Goal: Information Seeking & Learning: Learn about a topic

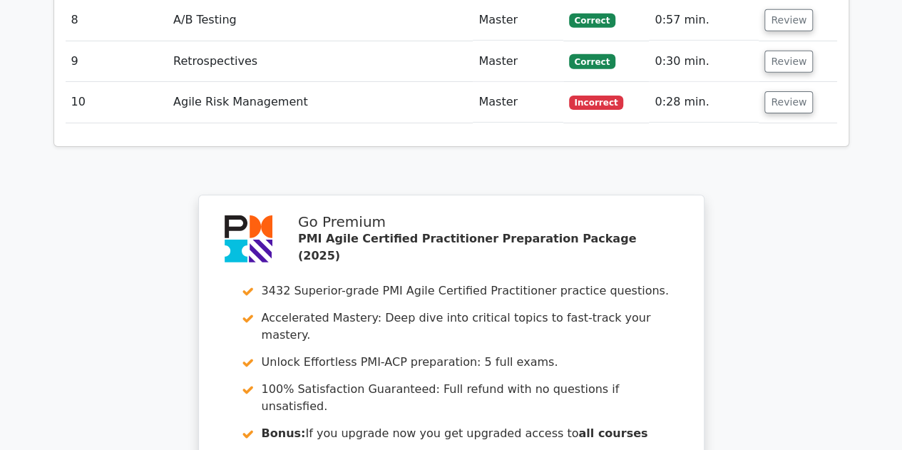
scroll to position [2354, 0]
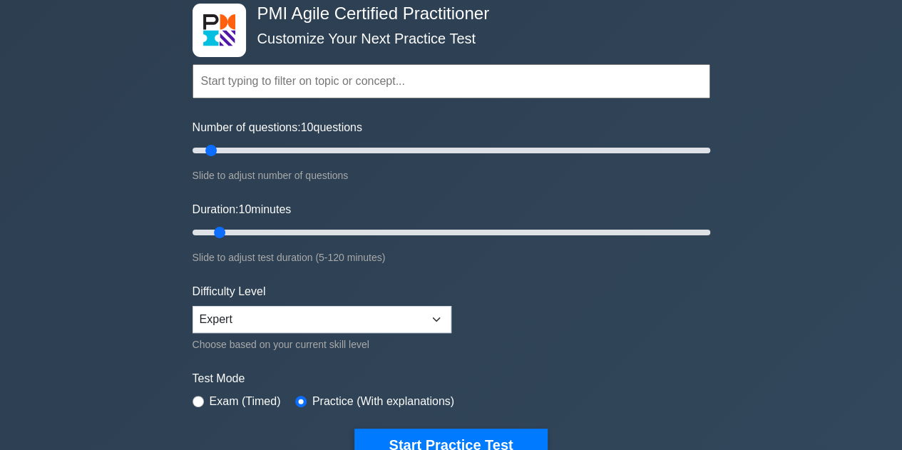
scroll to position [71, 0]
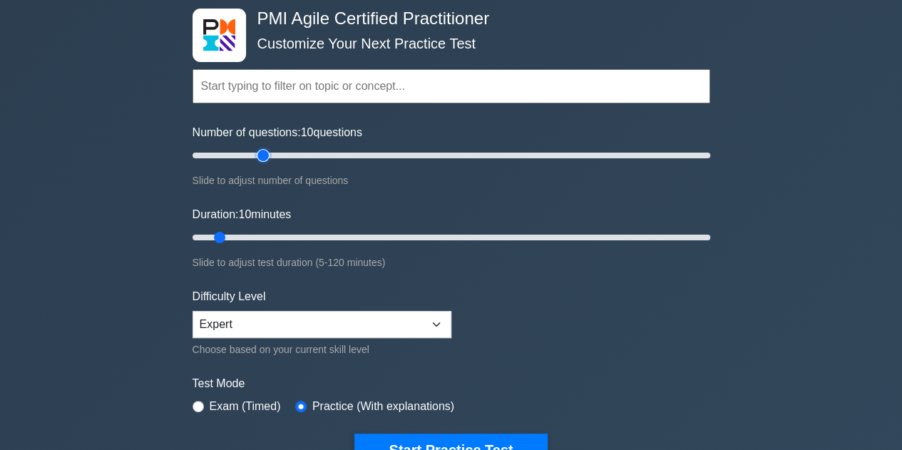
click at [257, 153] on input "Number of questions: 10 questions" at bounding box center [452, 155] width 518 height 17
drag, startPoint x: 260, startPoint y: 153, endPoint x: 238, endPoint y: 153, distance: 22.1
type input "20"
click at [238, 153] on input "Number of questions: 20 questions" at bounding box center [452, 155] width 518 height 17
drag, startPoint x: 216, startPoint y: 233, endPoint x: 300, endPoint y: 234, distance: 83.5
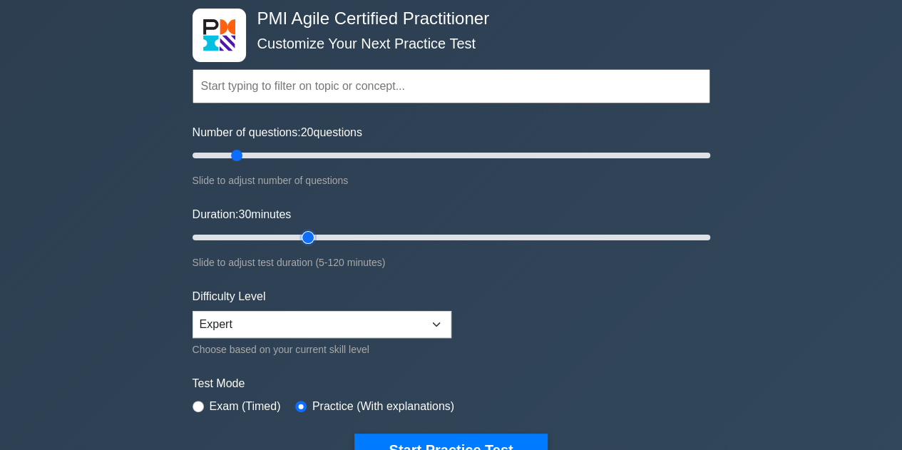
type input "30"
click at [300, 234] on input "Duration: 30 minutes" at bounding box center [452, 237] width 518 height 17
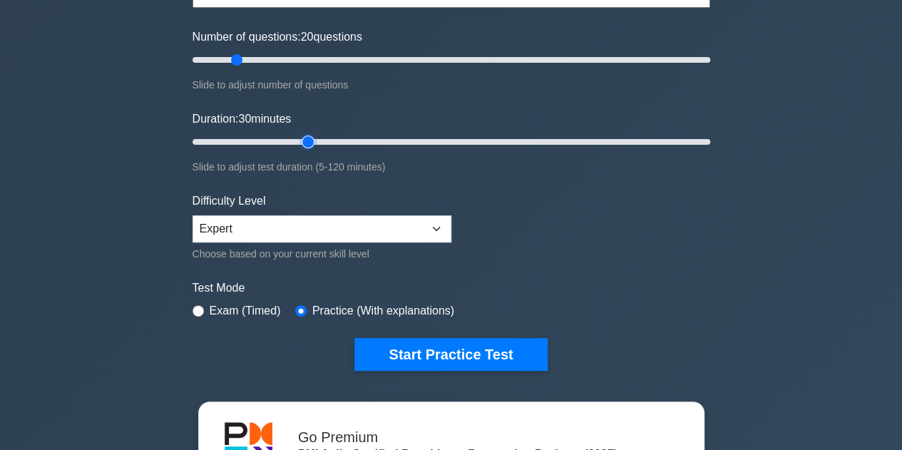
scroll to position [285, 0]
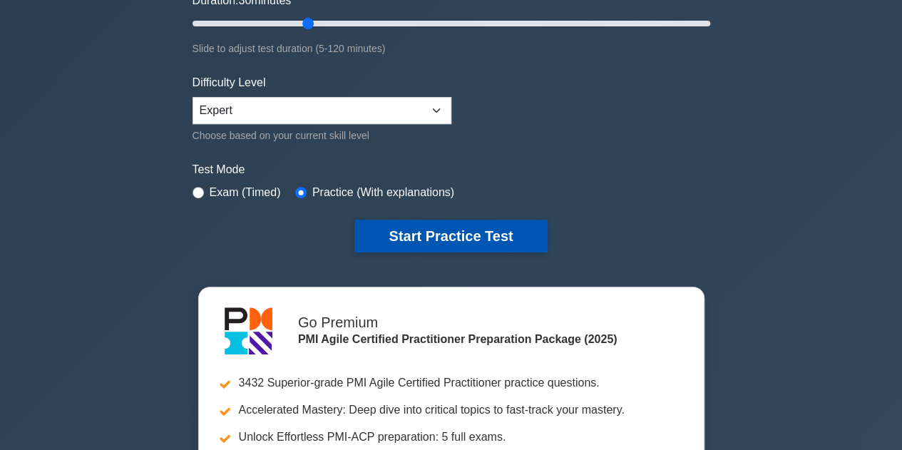
click at [468, 237] on button "Start Practice Test" at bounding box center [451, 236] width 193 height 33
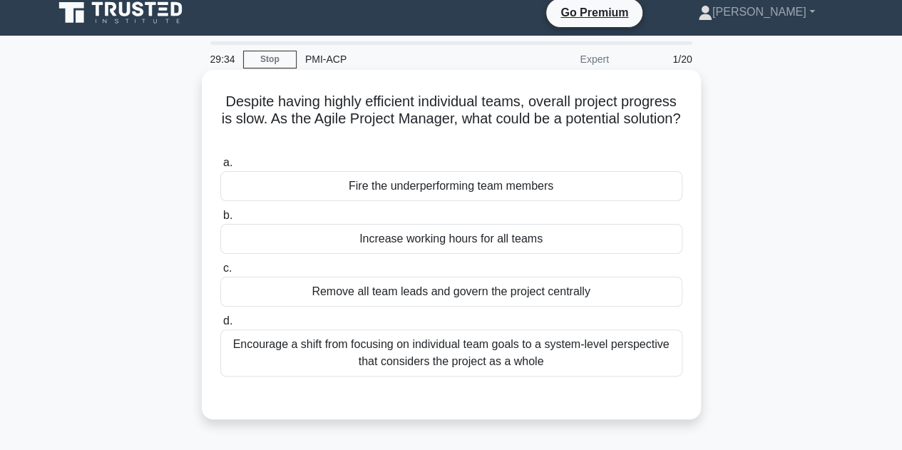
scroll to position [143, 0]
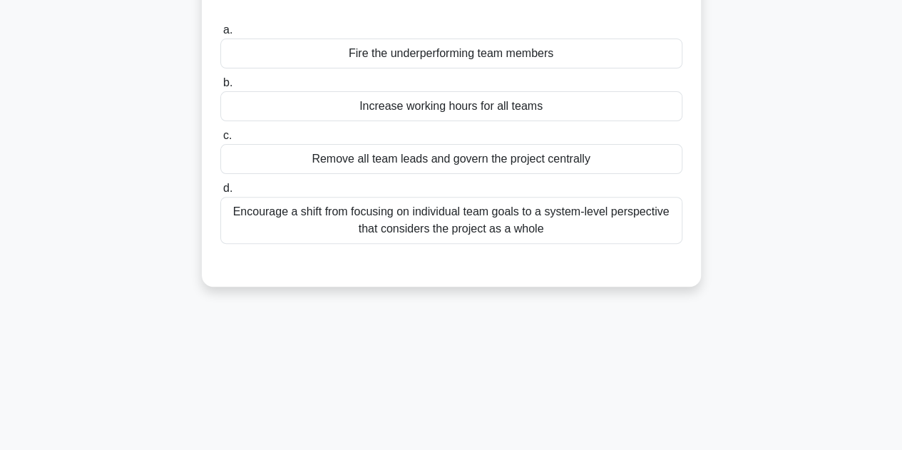
click at [567, 230] on div "Encourage a shift from focusing on individual team goals to a system-level pers…" at bounding box center [451, 220] width 462 height 47
click at [220, 193] on input "d. Encourage a shift from focusing on individual team goals to a system-level p…" at bounding box center [220, 188] width 0 height 9
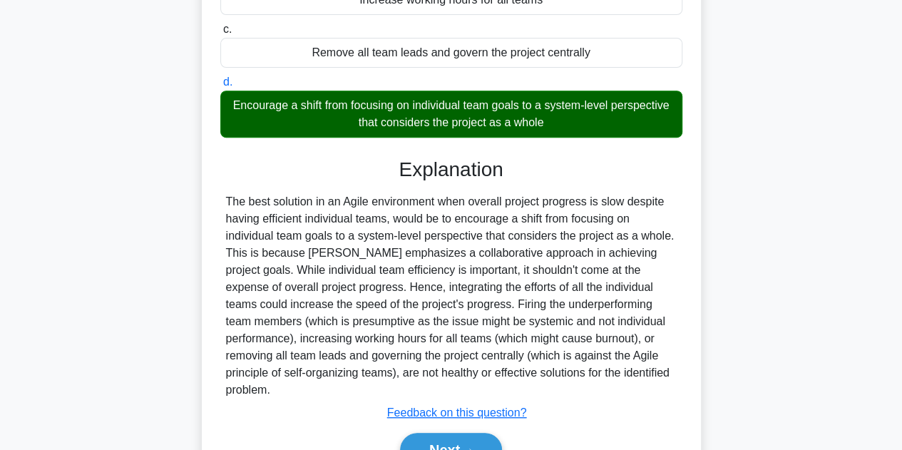
scroll to position [320, 0]
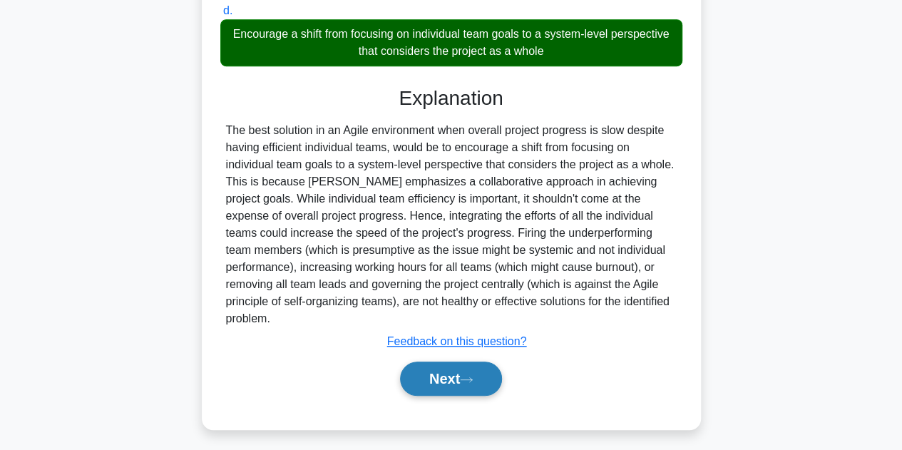
click at [473, 376] on icon at bounding box center [466, 380] width 13 height 8
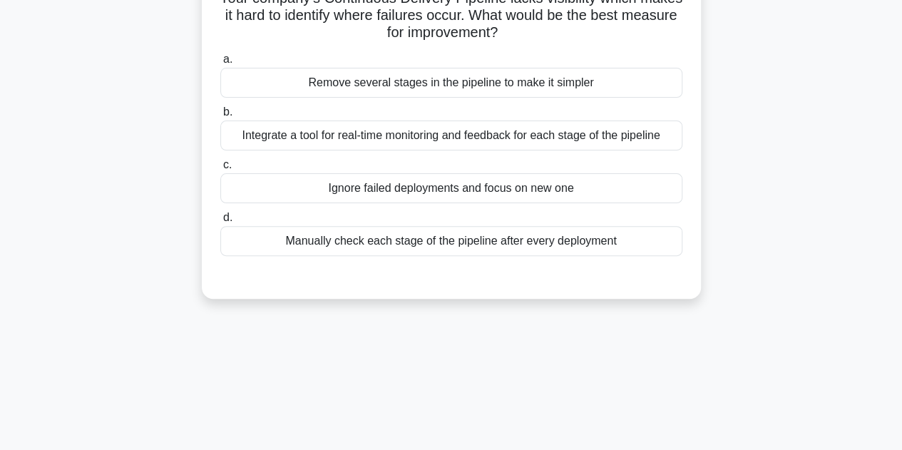
scroll to position [35, 0]
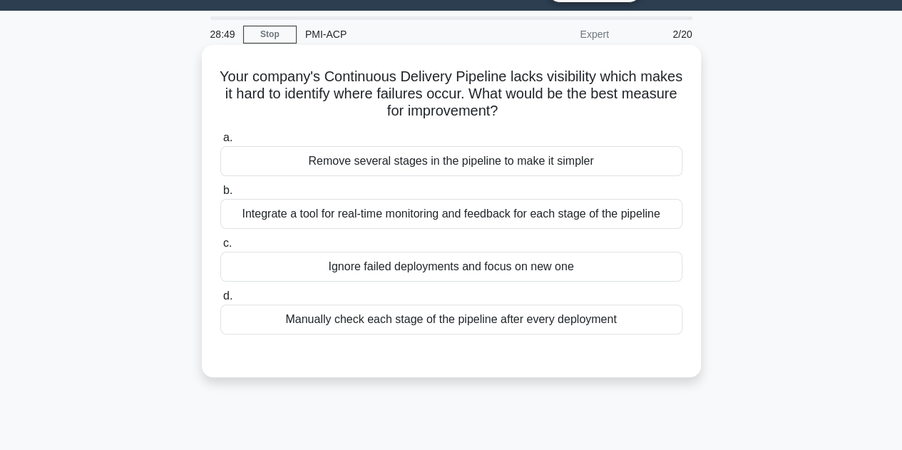
click at [617, 214] on div "Integrate a tool for real-time monitoring and feedback for each stage of the pi…" at bounding box center [451, 214] width 462 height 30
click at [220, 195] on input "b. Integrate a tool for real-time monitoring and feedback for each stage of the…" at bounding box center [220, 190] width 0 height 9
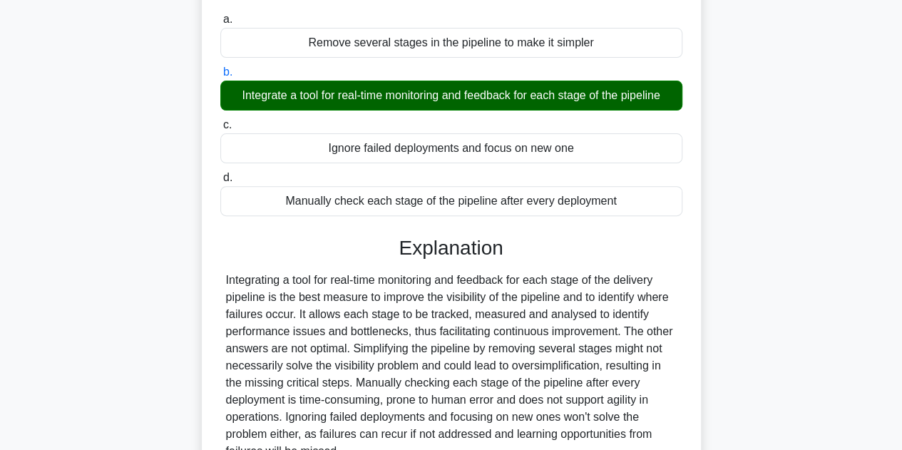
scroll to position [249, 0]
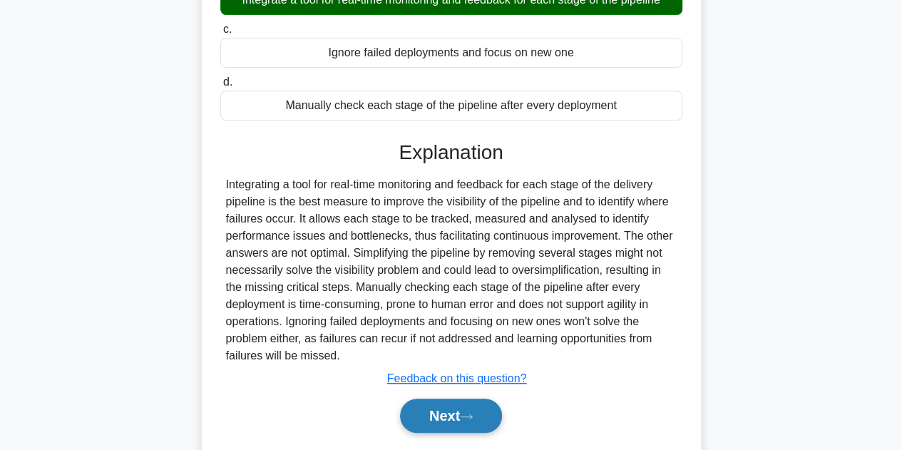
click at [485, 401] on button "Next" at bounding box center [451, 416] width 102 height 34
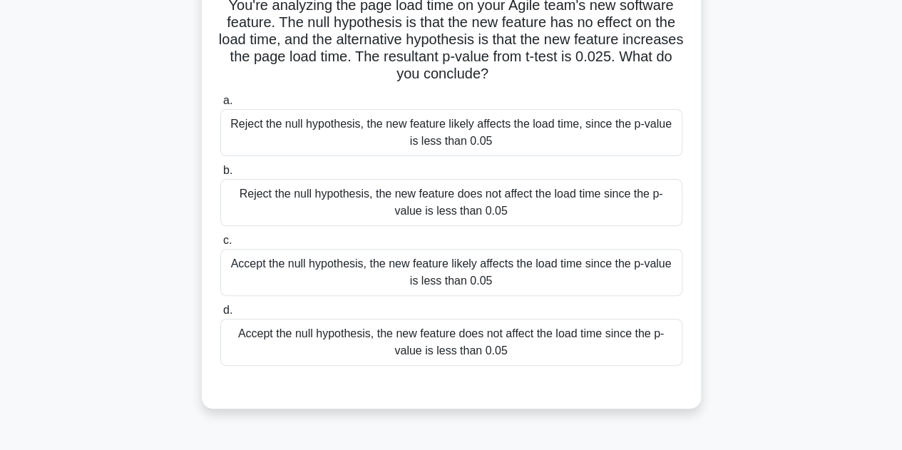
scroll to position [35, 0]
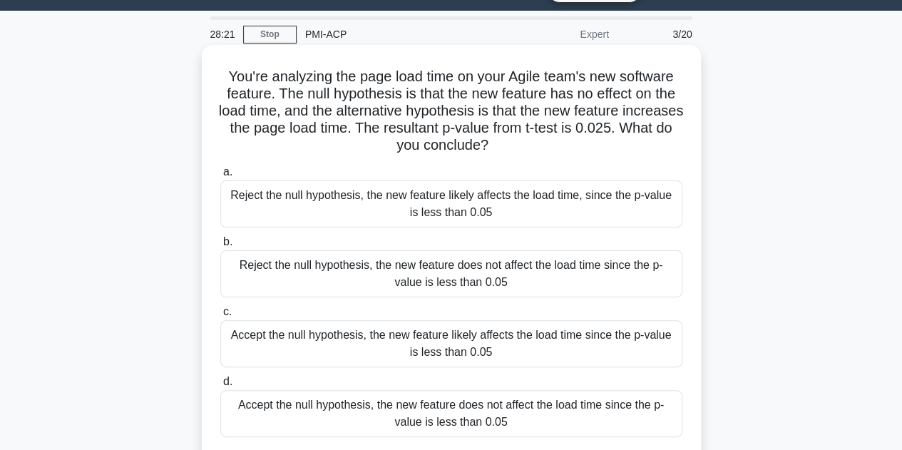
click at [542, 329] on div "Accept the null hypothesis, the new feature likely affects the load time since …" at bounding box center [451, 343] width 462 height 47
click at [220, 317] on input "c. Accept the null hypothesis, the new feature likely affects the load time sin…" at bounding box center [220, 311] width 0 height 9
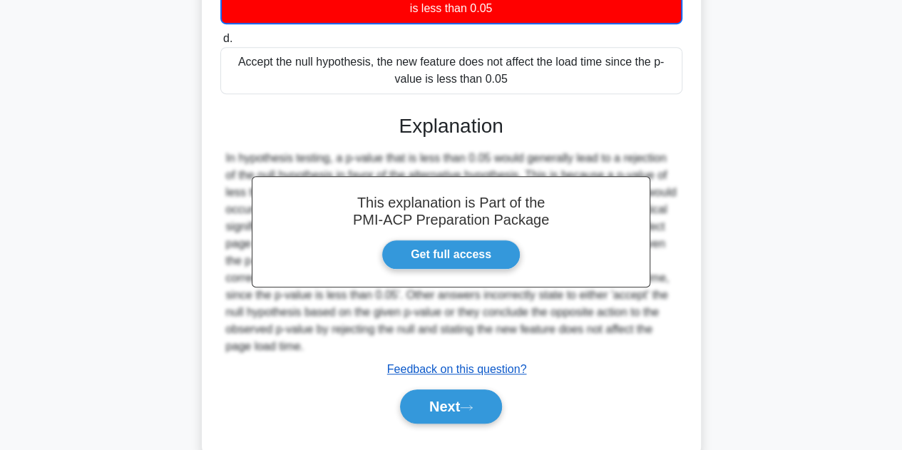
scroll to position [412, 0]
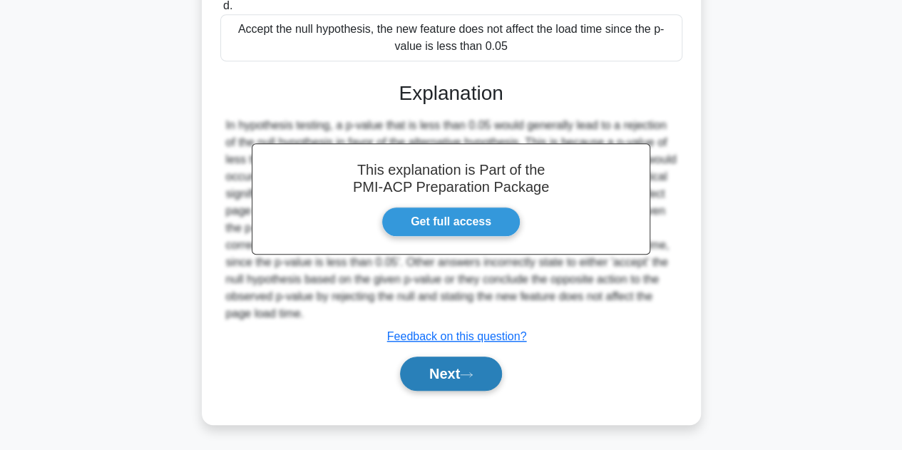
click at [457, 362] on button "Next" at bounding box center [451, 374] width 102 height 34
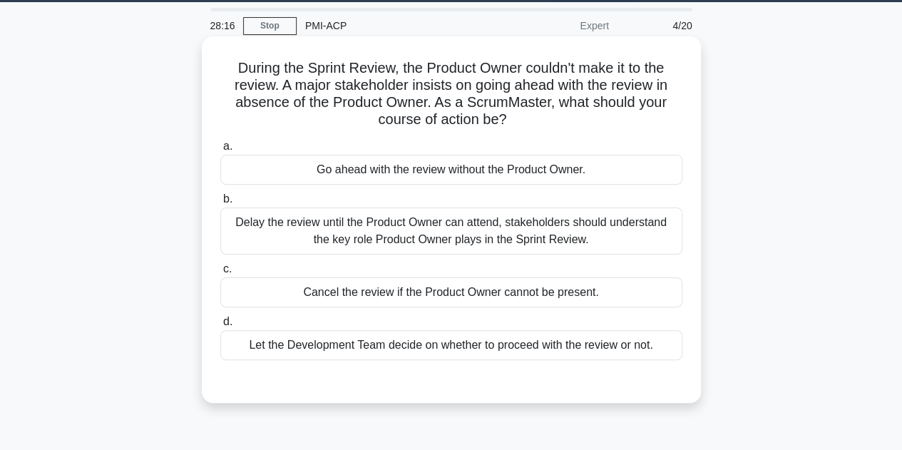
scroll to position [0, 0]
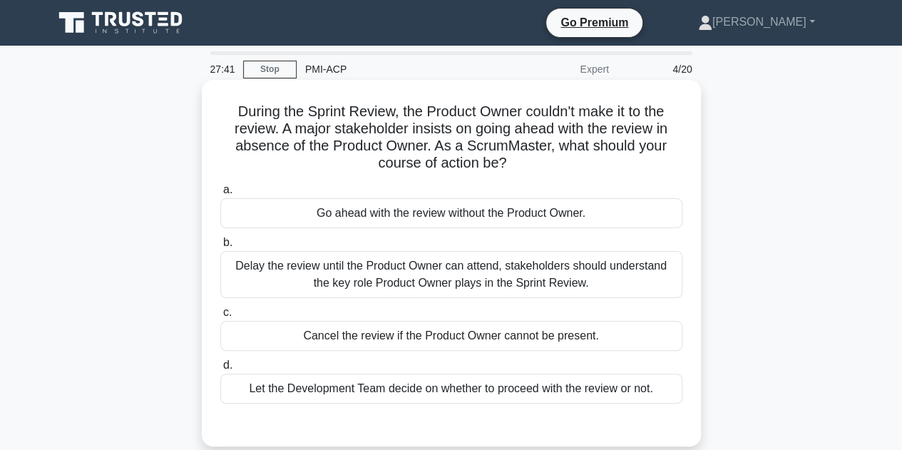
click at [526, 271] on div "Delay the review until the Product Owner can attend, stakeholders should unders…" at bounding box center [451, 274] width 462 height 47
click at [220, 248] on input "b. Delay the review until the Product Owner can attend, stakeholders should und…" at bounding box center [220, 242] width 0 height 9
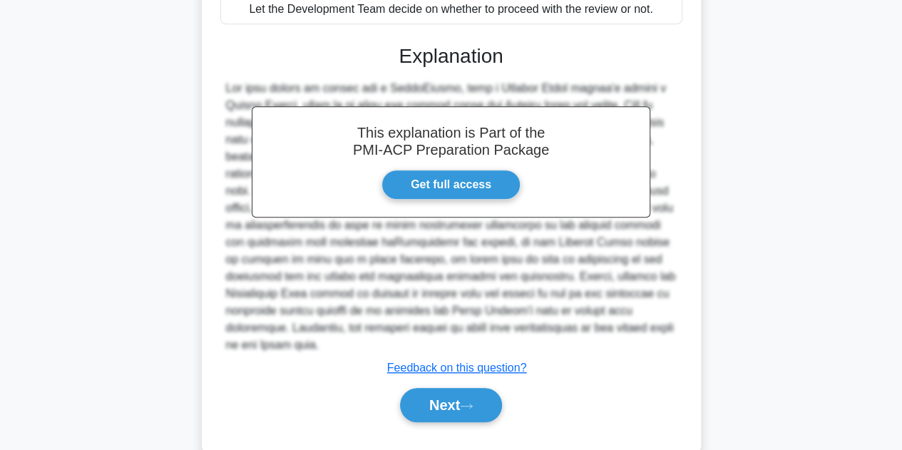
scroll to position [410, 0]
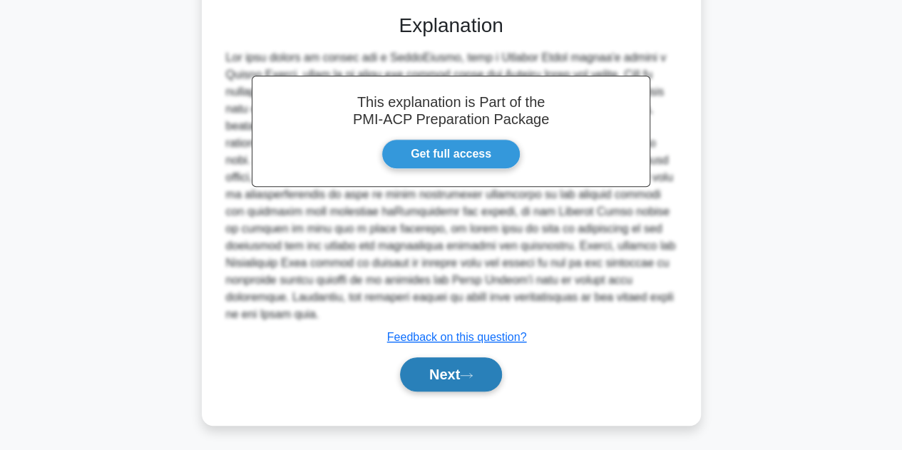
click at [488, 367] on button "Next" at bounding box center [451, 374] width 102 height 34
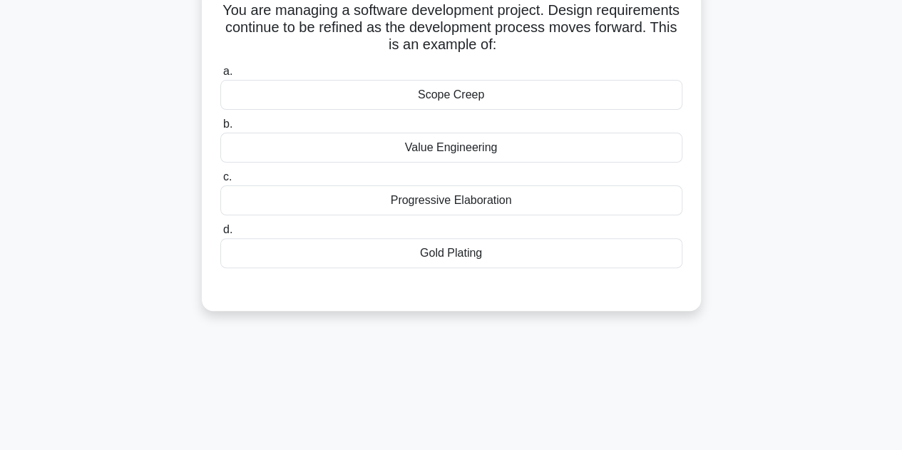
scroll to position [35, 0]
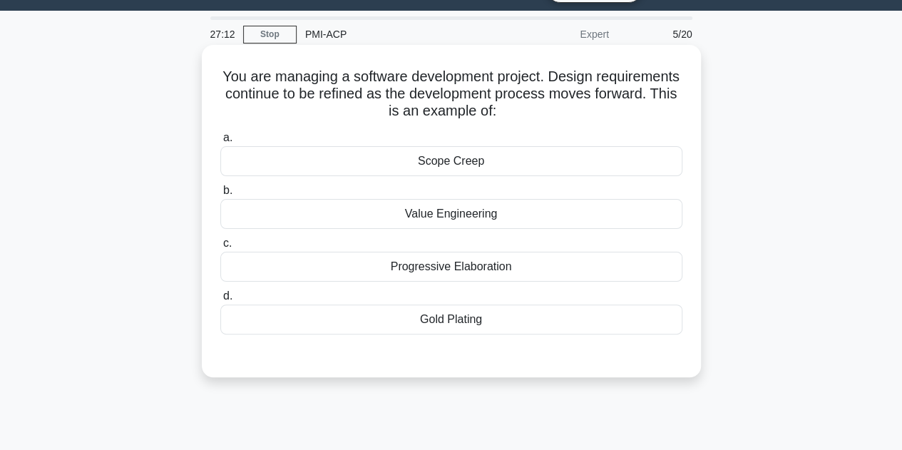
click at [510, 213] on div "Value Engineering" at bounding box center [451, 214] width 462 height 30
click at [220, 195] on input "b. Value Engineering" at bounding box center [220, 190] width 0 height 9
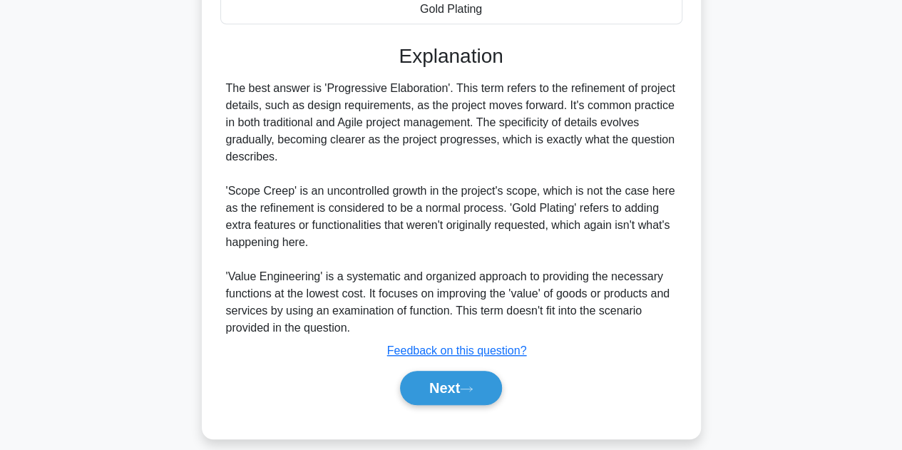
scroll to position [361, 0]
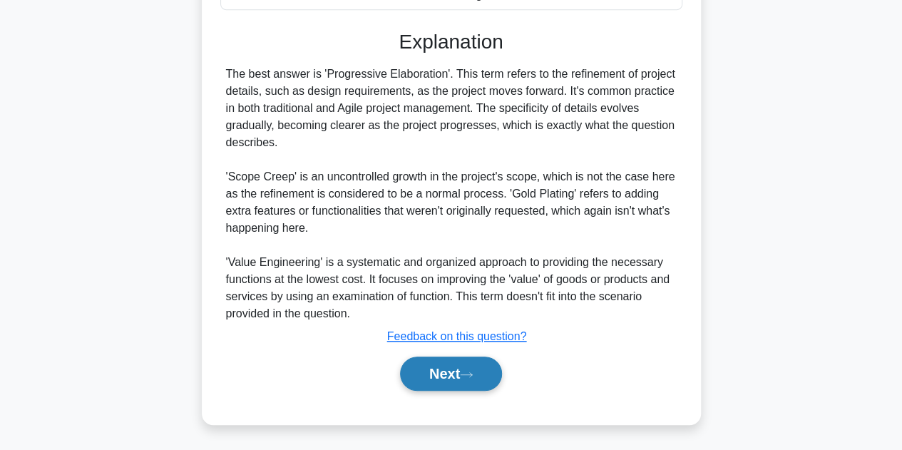
click at [488, 366] on button "Next" at bounding box center [451, 374] width 102 height 34
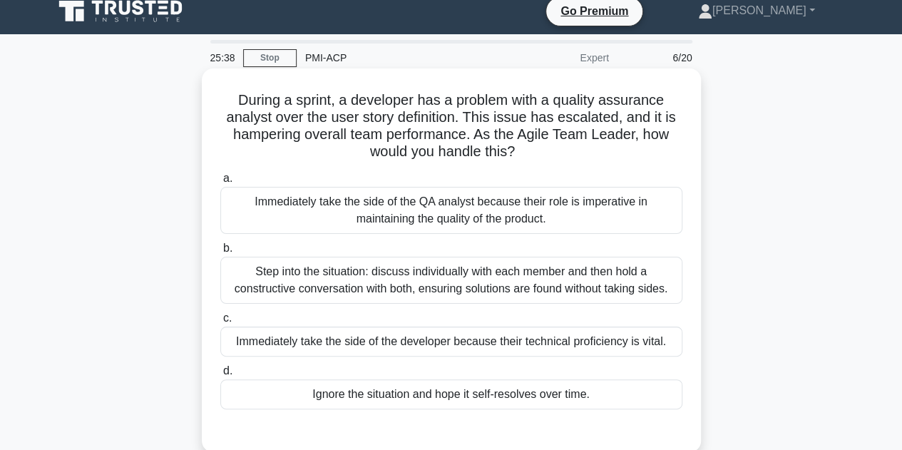
scroll to position [143, 0]
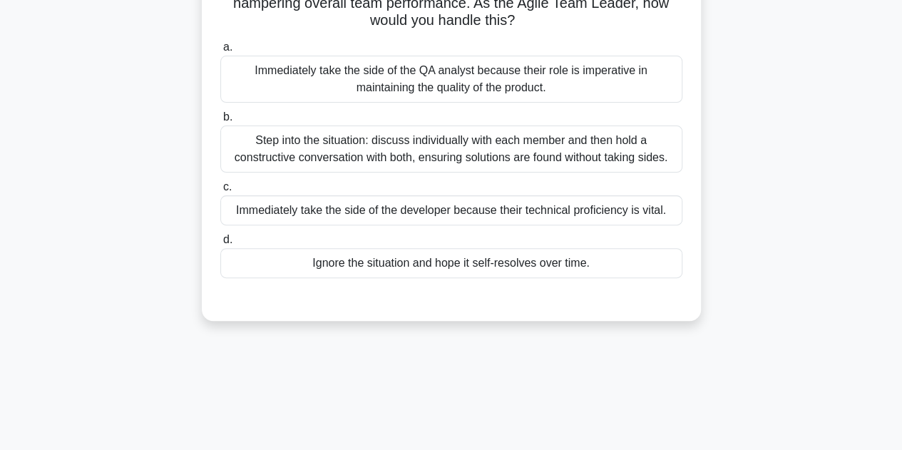
click at [595, 153] on div "Step into the situation: discuss individually with each member and then hold a …" at bounding box center [451, 149] width 462 height 47
click at [220, 122] on input "b. Step into the situation: discuss individually with each member and then hold…" at bounding box center [220, 117] width 0 height 9
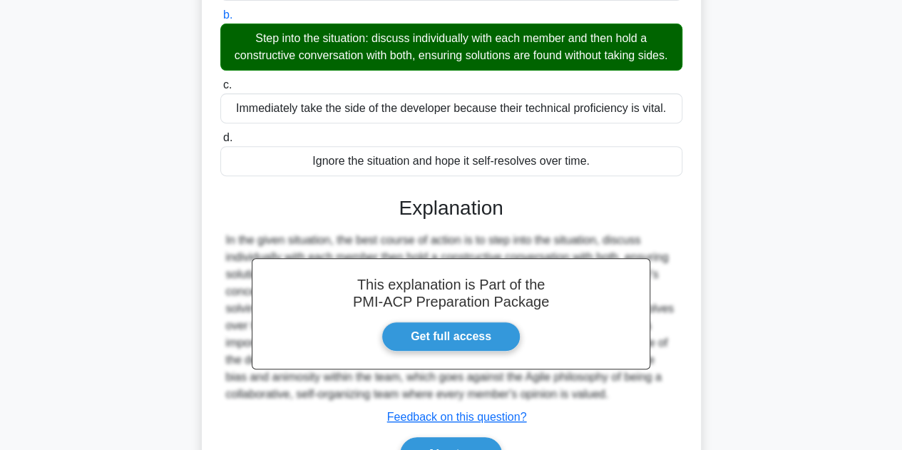
scroll to position [342, 0]
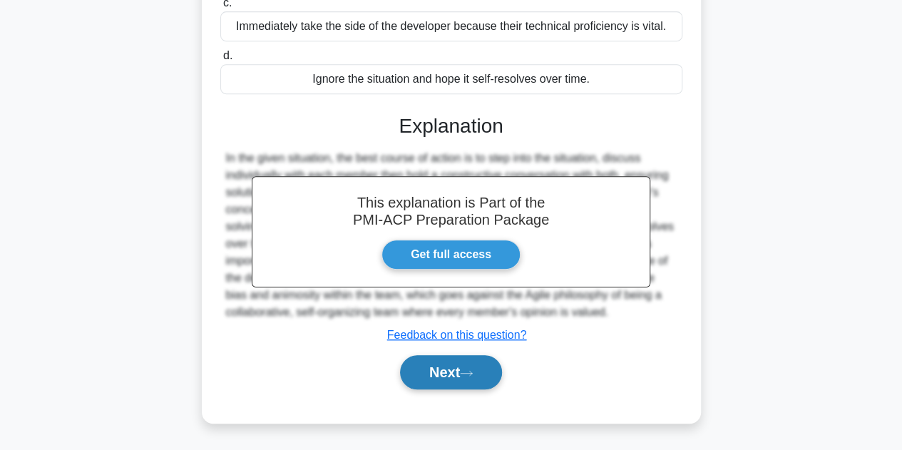
click at [477, 366] on button "Next" at bounding box center [451, 372] width 102 height 34
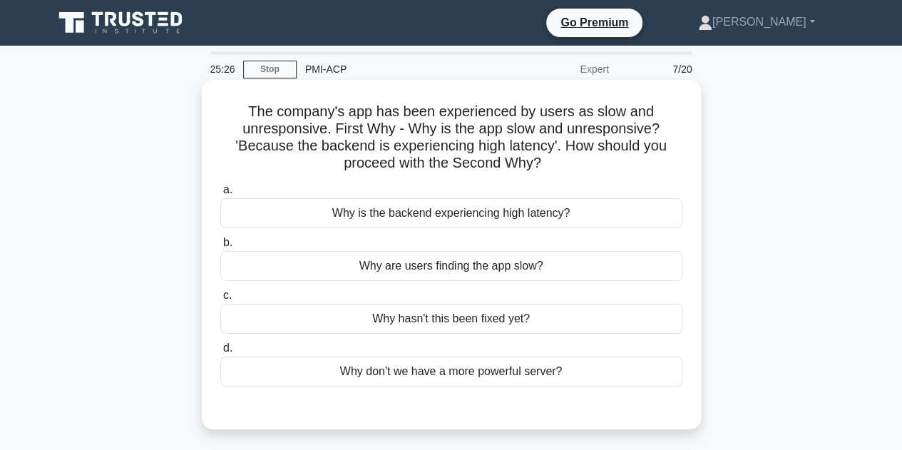
scroll to position [71, 0]
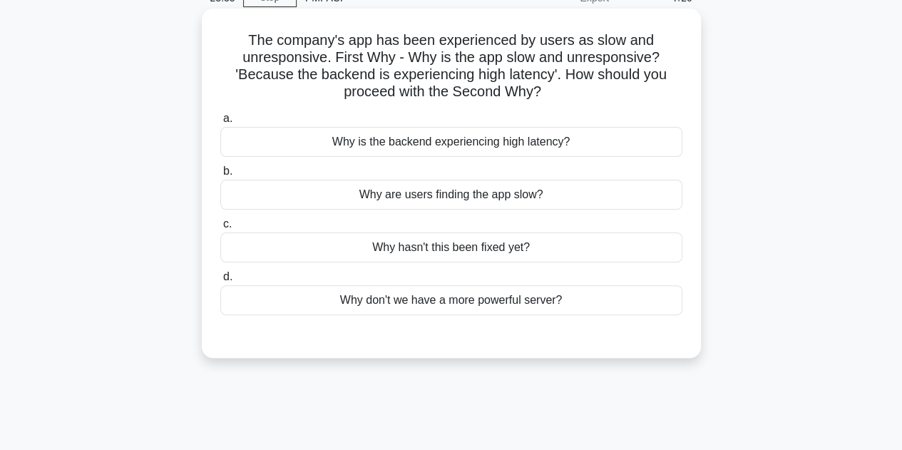
click at [532, 297] on div "Why don't we have a more powerful server?" at bounding box center [451, 300] width 462 height 30
click at [220, 282] on input "d. Why don't we have a more powerful server?" at bounding box center [220, 276] width 0 height 9
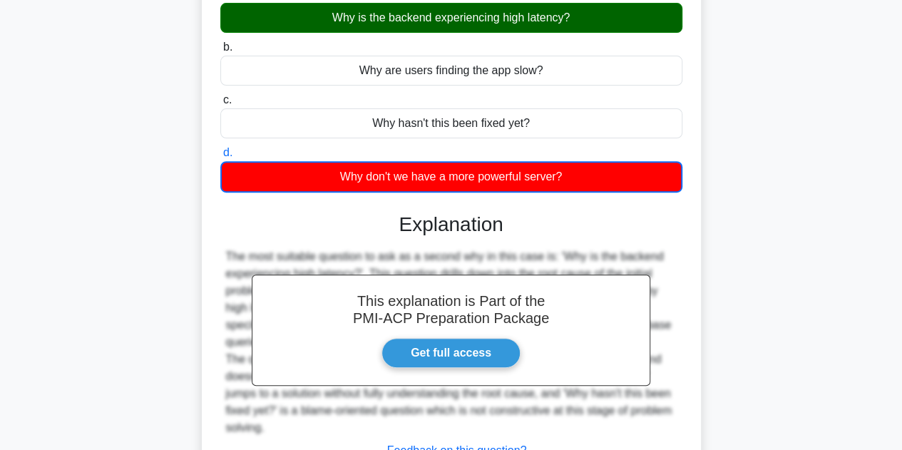
scroll to position [320, 0]
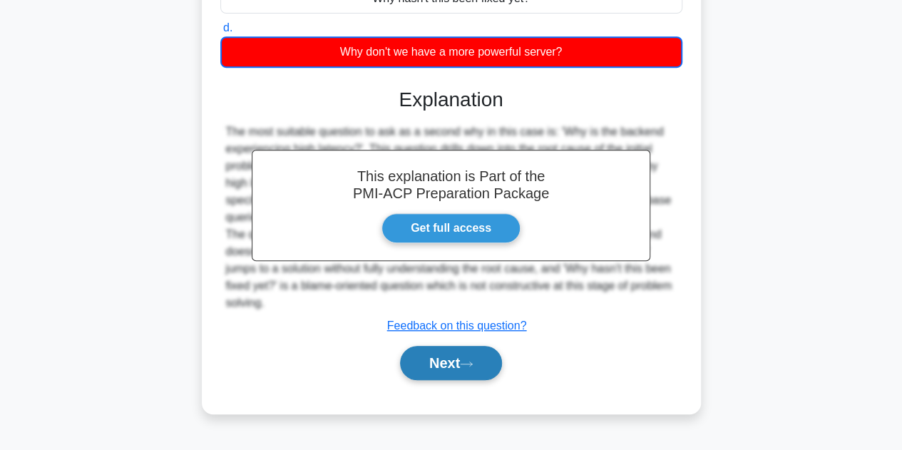
click at [444, 353] on button "Next" at bounding box center [451, 363] width 102 height 34
